Goal: Task Accomplishment & Management: Manage account settings

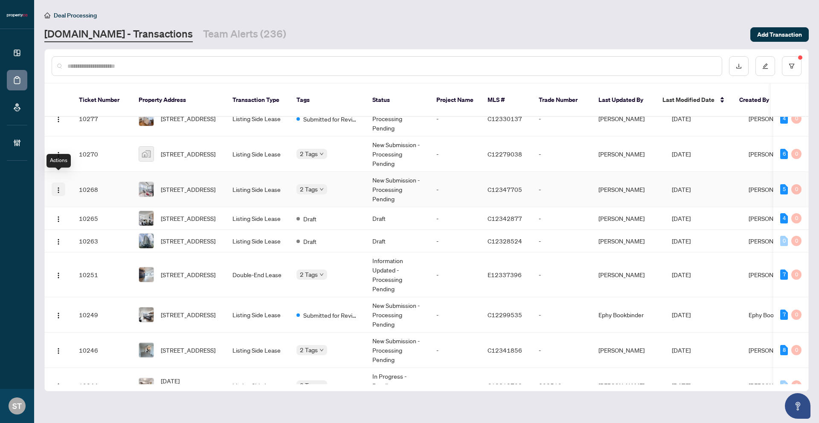
click at [55, 187] on img "button" at bounding box center [58, 190] width 7 height 7
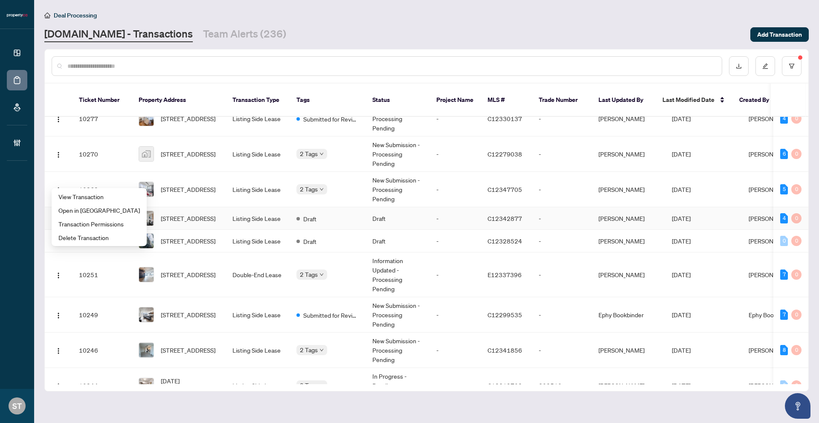
click at [255, 192] on td "Listing Side Lease" at bounding box center [258, 189] width 64 height 35
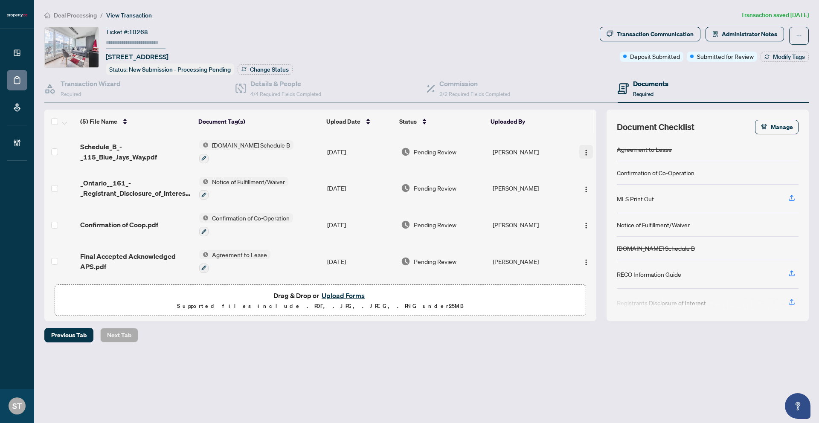
click at [584, 151] on img "button" at bounding box center [586, 152] width 7 height 7
click at [567, 122] on th "Uploaded By" at bounding box center [527, 122] width 81 height 24
click at [659, 34] on div "Transaction Communication" at bounding box center [655, 34] width 77 height 14
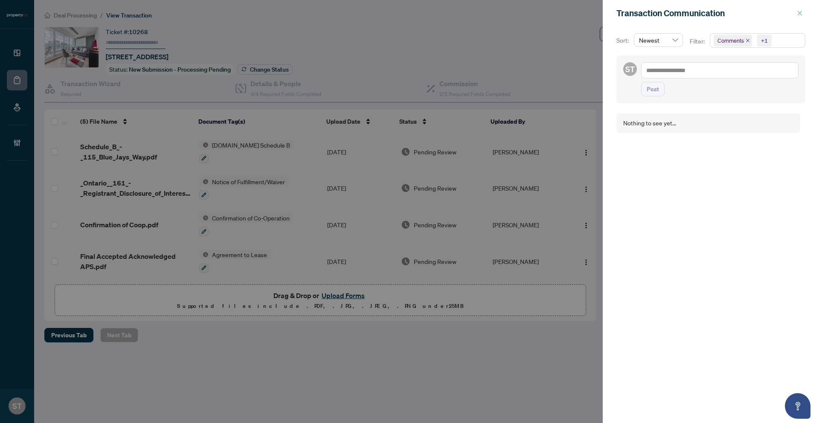
click at [804, 16] on button "button" at bounding box center [800, 13] width 11 height 10
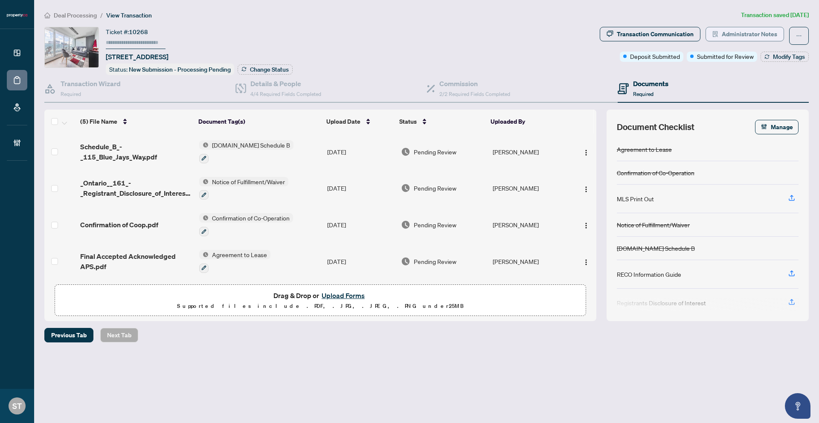
click at [774, 34] on span "Administrator Notes" at bounding box center [749, 34] width 55 height 14
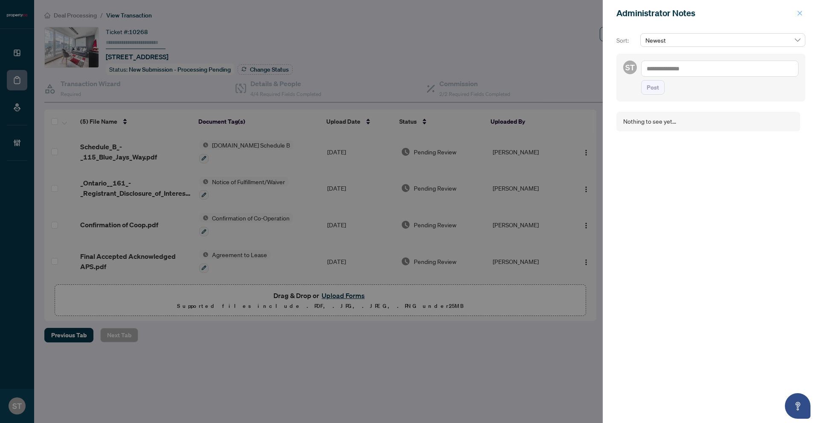
click at [802, 11] on icon "close" at bounding box center [800, 13] width 6 height 6
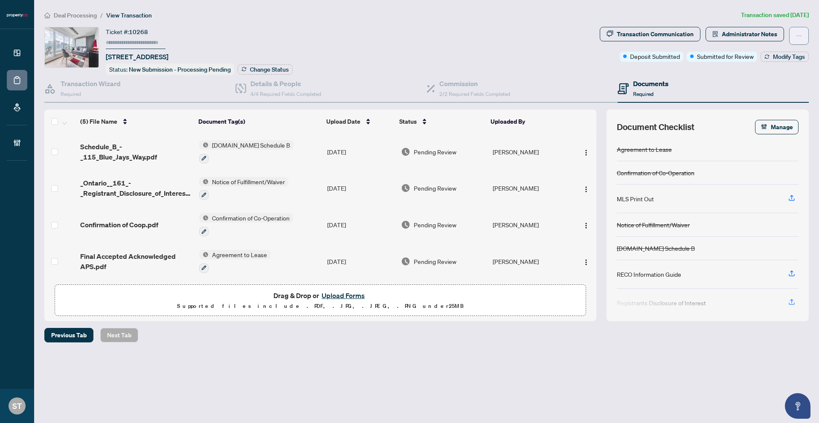
click at [801, 34] on icon "ellipsis" at bounding box center [799, 36] width 6 height 6
click at [769, 60] on li "Transaction Permissions" at bounding box center [770, 55] width 76 height 14
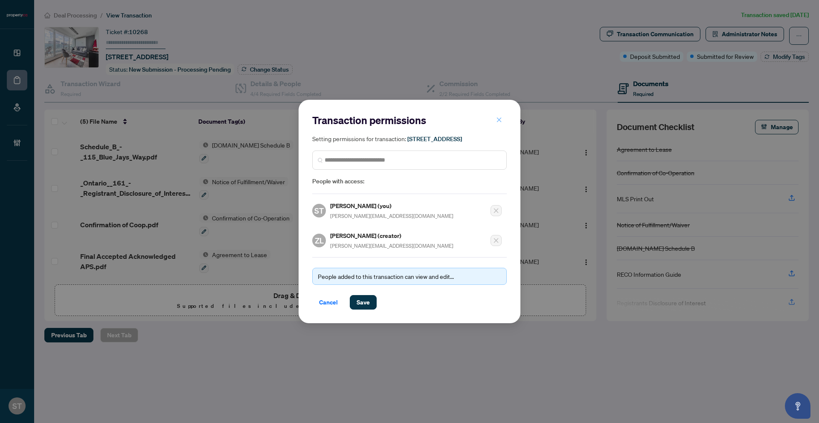
click at [507, 116] on button "button" at bounding box center [499, 120] width 17 height 15
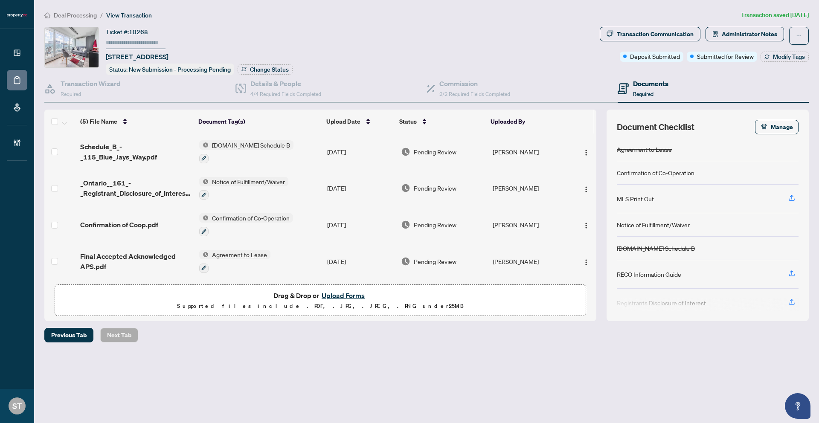
scroll to position [29, 0]
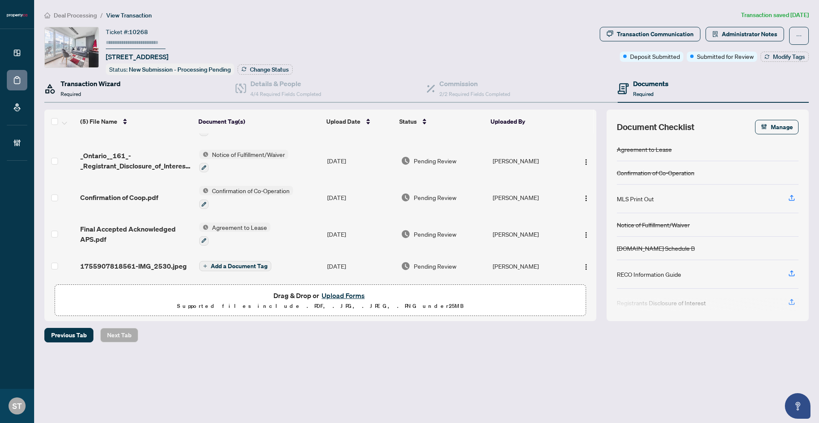
click at [119, 87] on h4 "Transaction Wizard" at bounding box center [91, 84] width 60 height 10
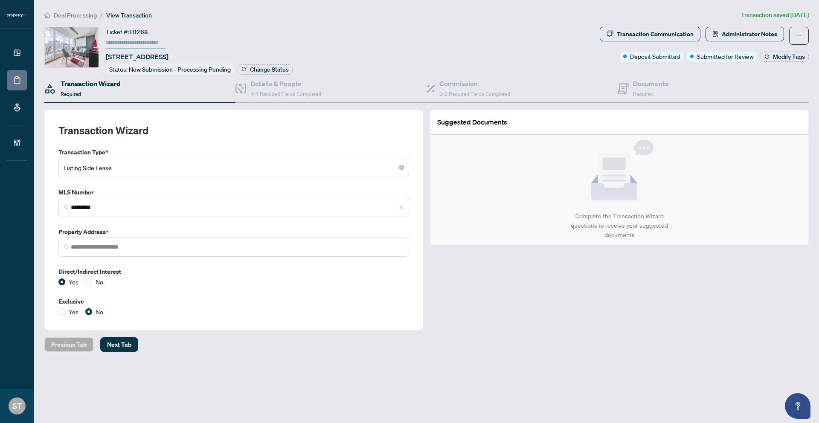
type input "**********"
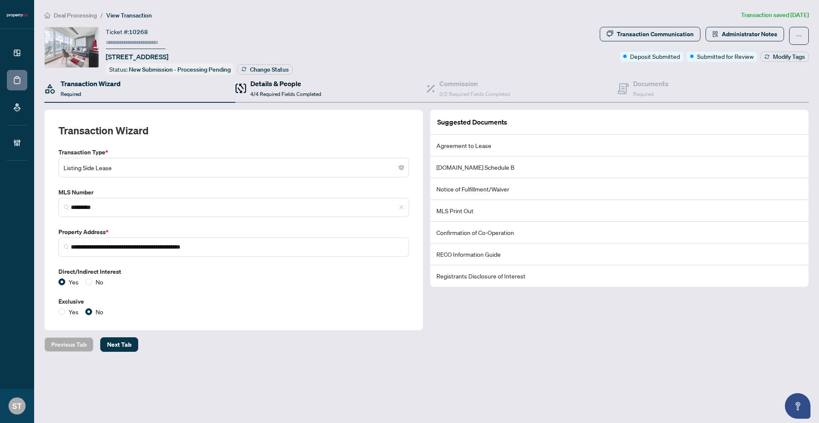
click at [242, 88] on icon at bounding box center [241, 89] width 11 height 10
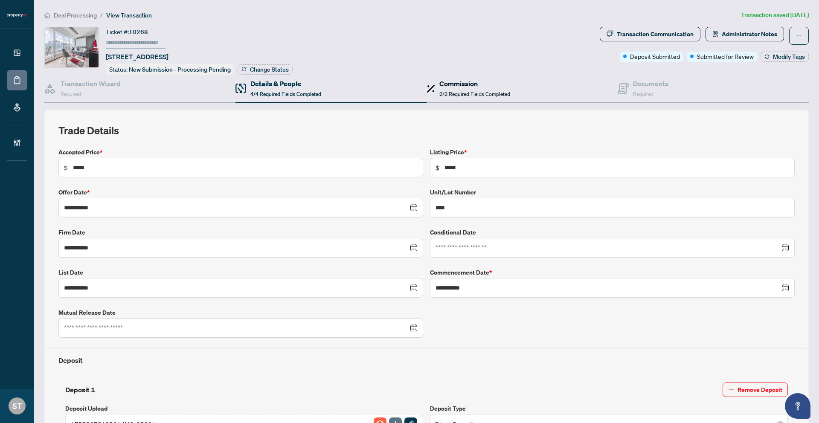
click at [468, 87] on div "Commission 2/2 Required Fields Completed" at bounding box center [475, 89] width 71 height 20
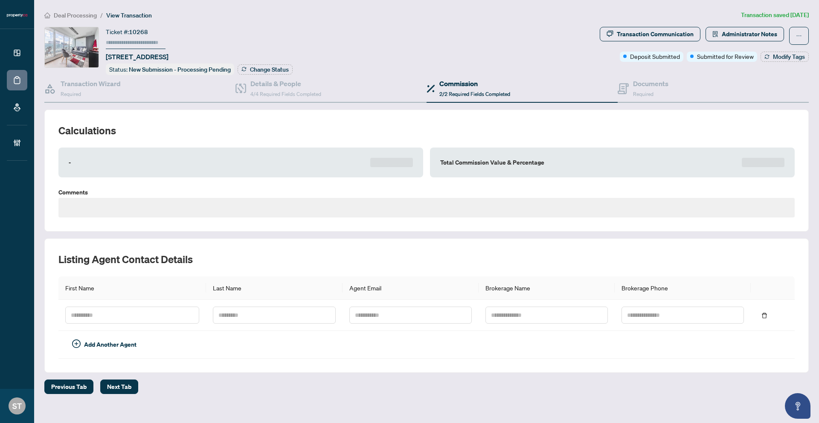
type textarea "**********"
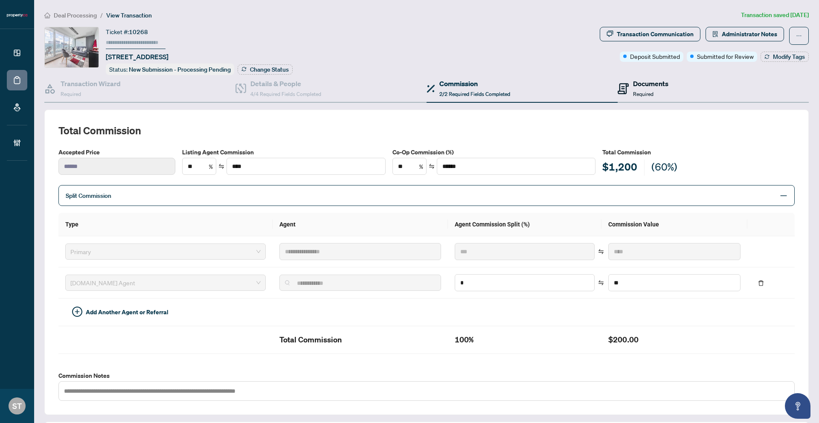
click at [628, 83] on icon at bounding box center [623, 88] width 11 height 11
